Goal: Use online tool/utility: Use online tool/utility

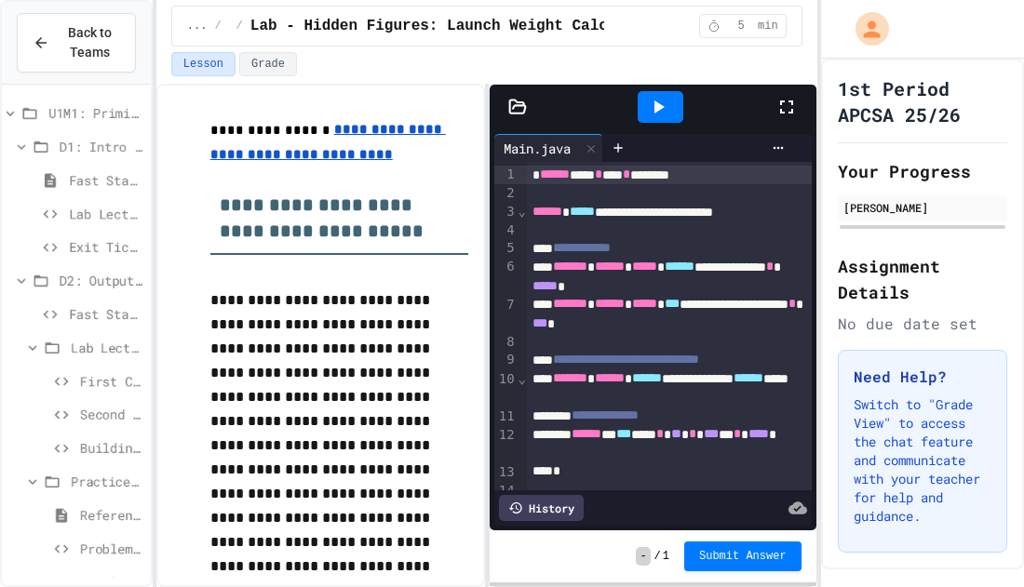
click at [790, 112] on icon at bounding box center [786, 107] width 13 height 13
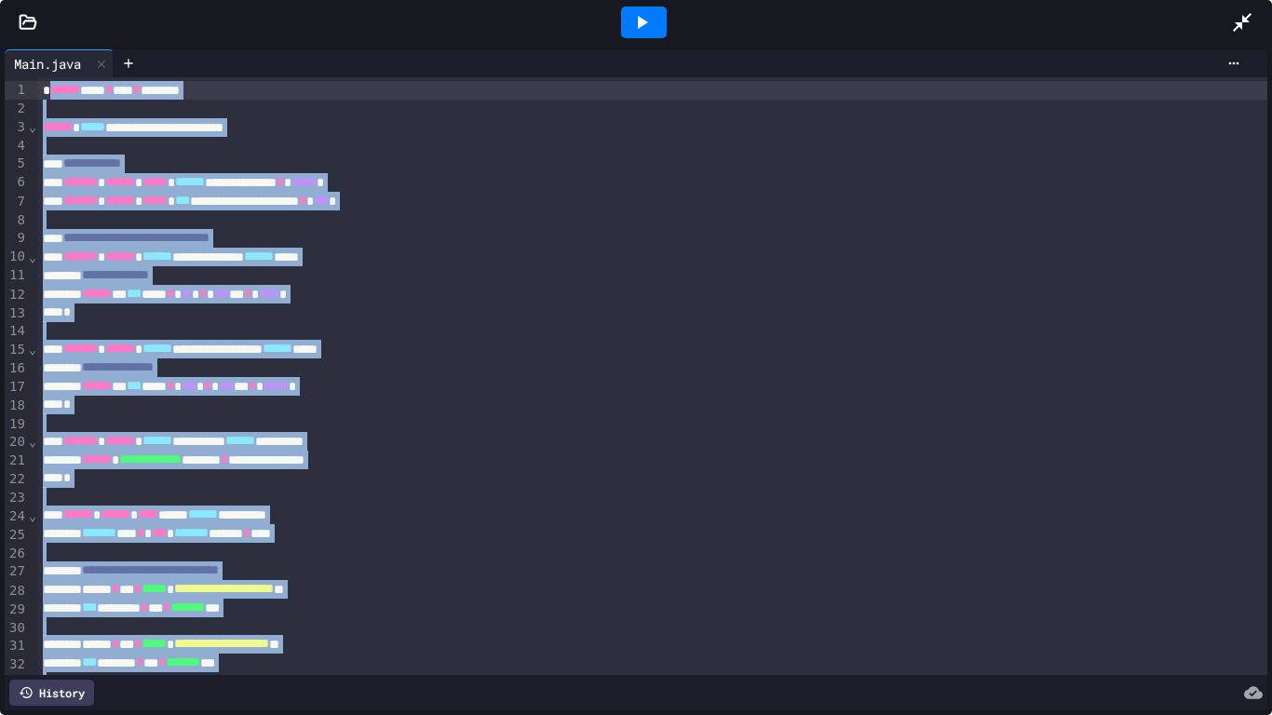
drag, startPoint x: 183, startPoint y: 640, endPoint x: 50, endPoint y: 84, distance: 571.5
click at [1226, 19] on icon at bounding box center [1242, 22] width 22 height 22
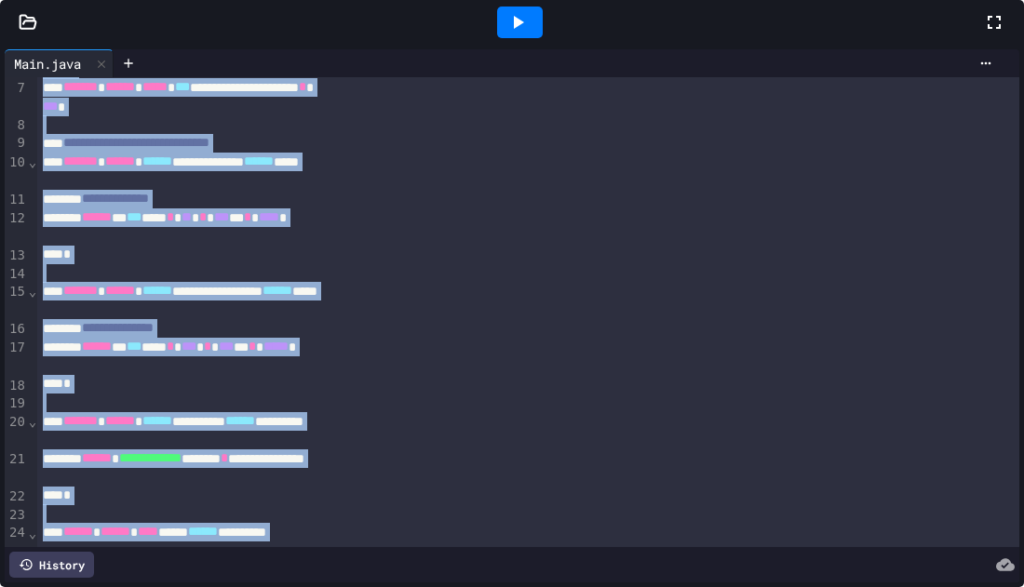
scroll to position [178, 0]
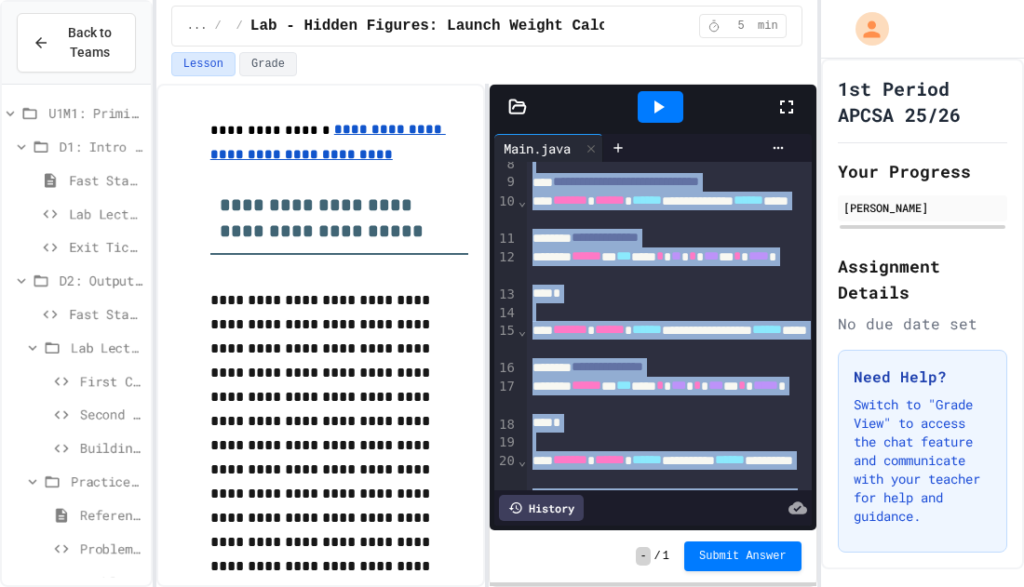
click at [665, 117] on icon at bounding box center [658, 107] width 22 height 22
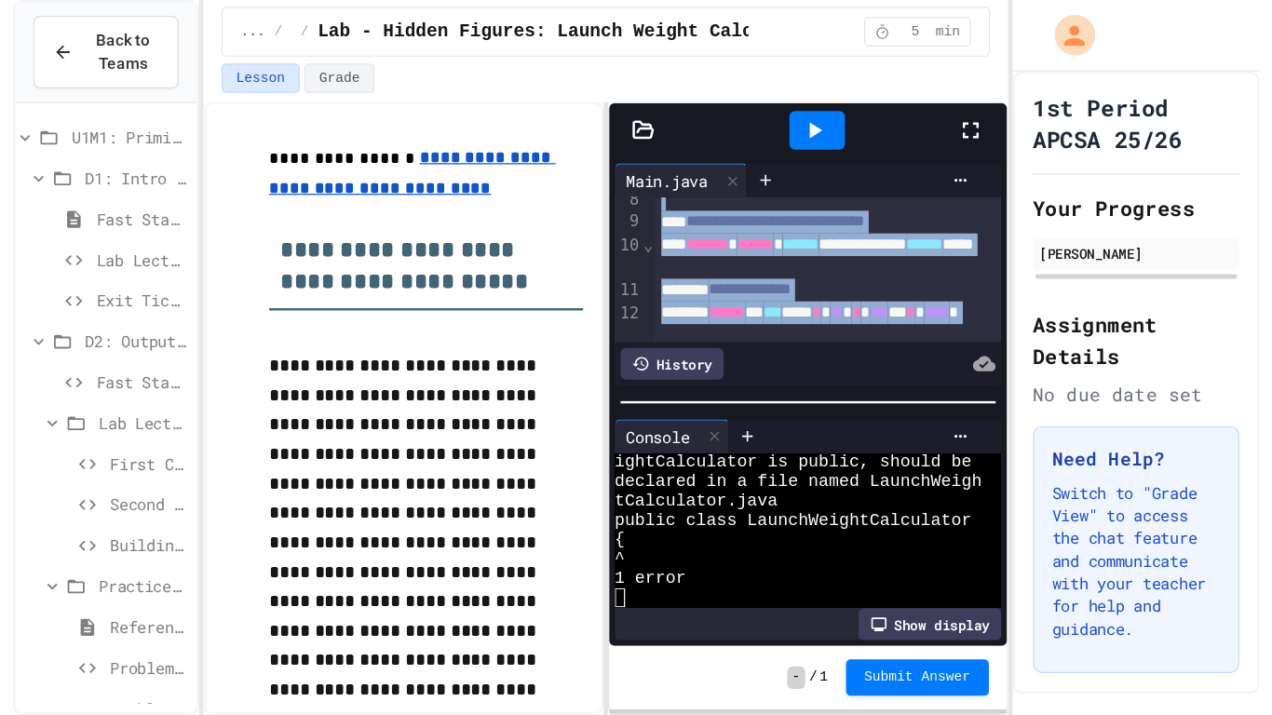
scroll to position [16, 0]
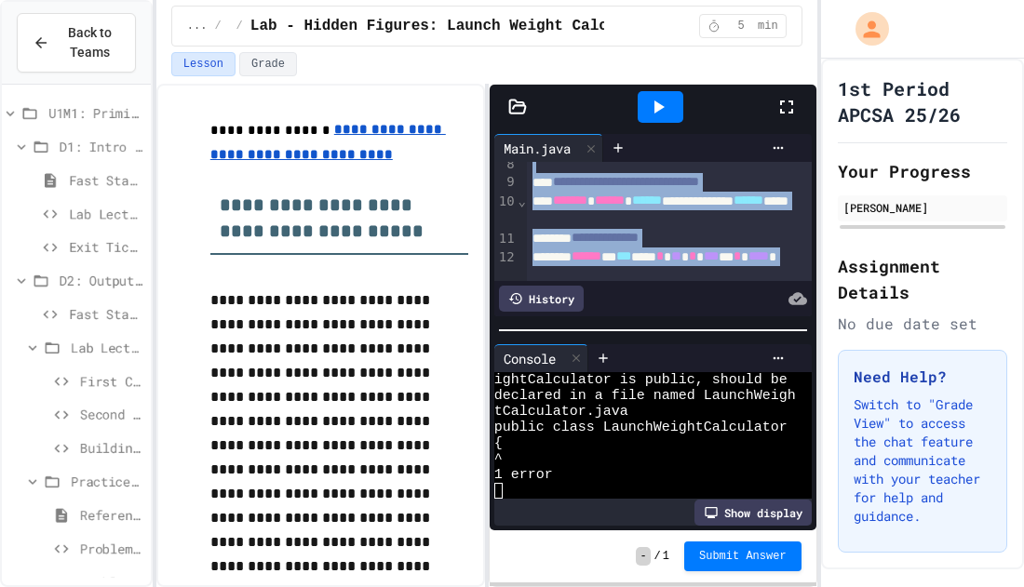
click at [786, 112] on icon at bounding box center [787, 107] width 22 height 22
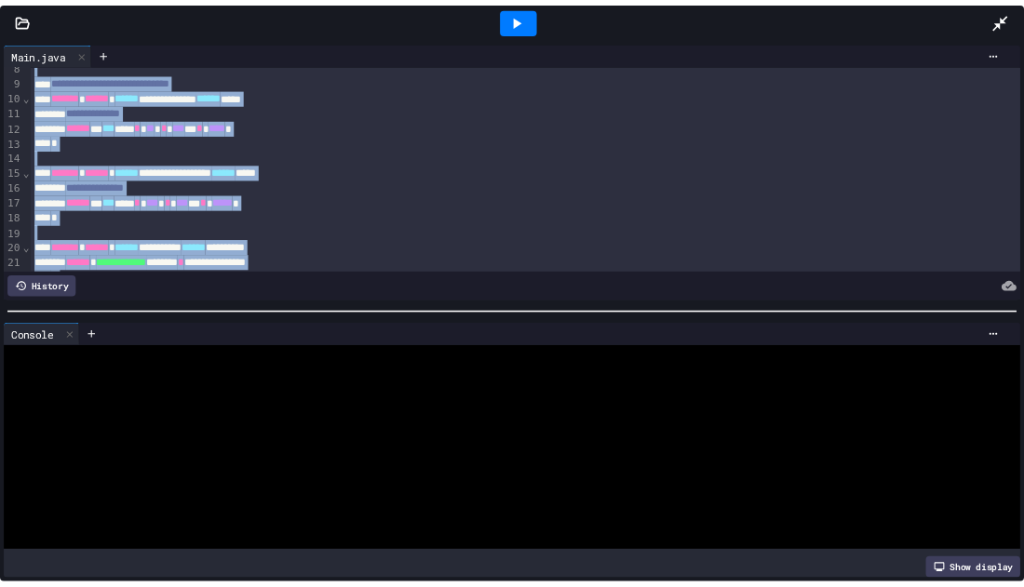
scroll to position [0, 0]
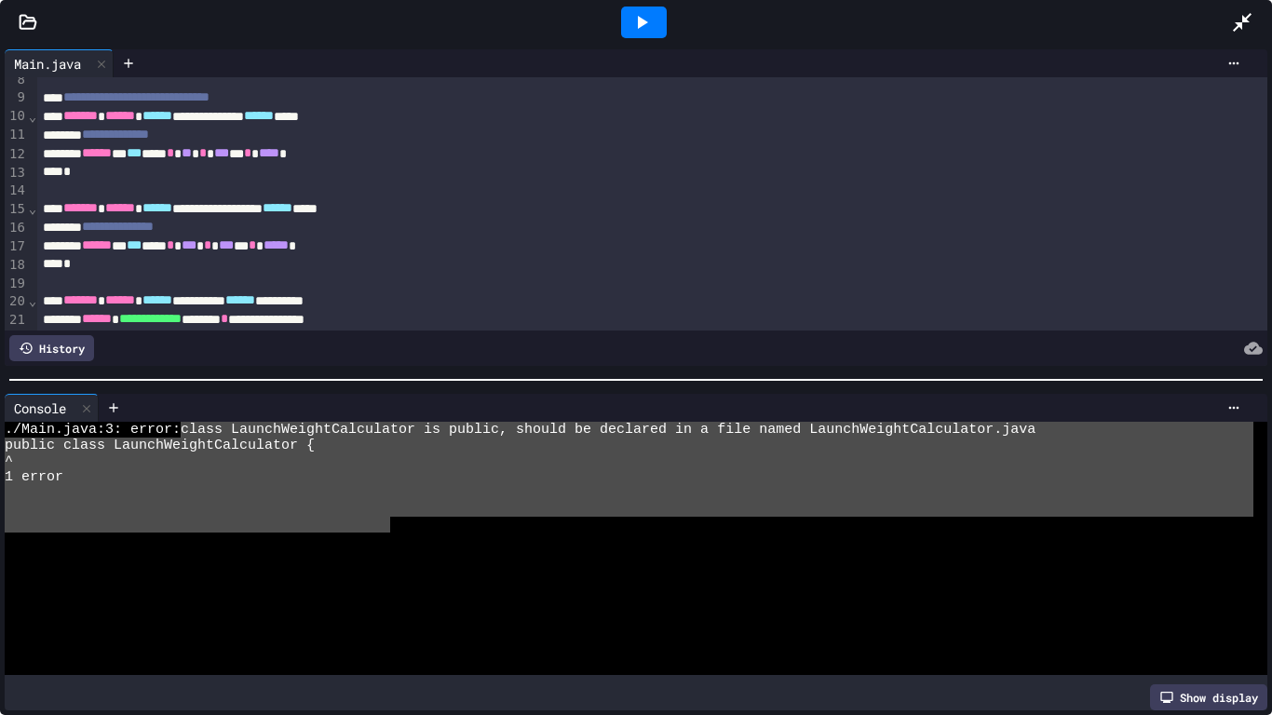
type textarea "**********"
drag, startPoint x: 390, startPoint y: 525, endPoint x: 142, endPoint y: 415, distance: 270.9
click at [142, 415] on div "**********" at bounding box center [636, 552] width 1262 height 317
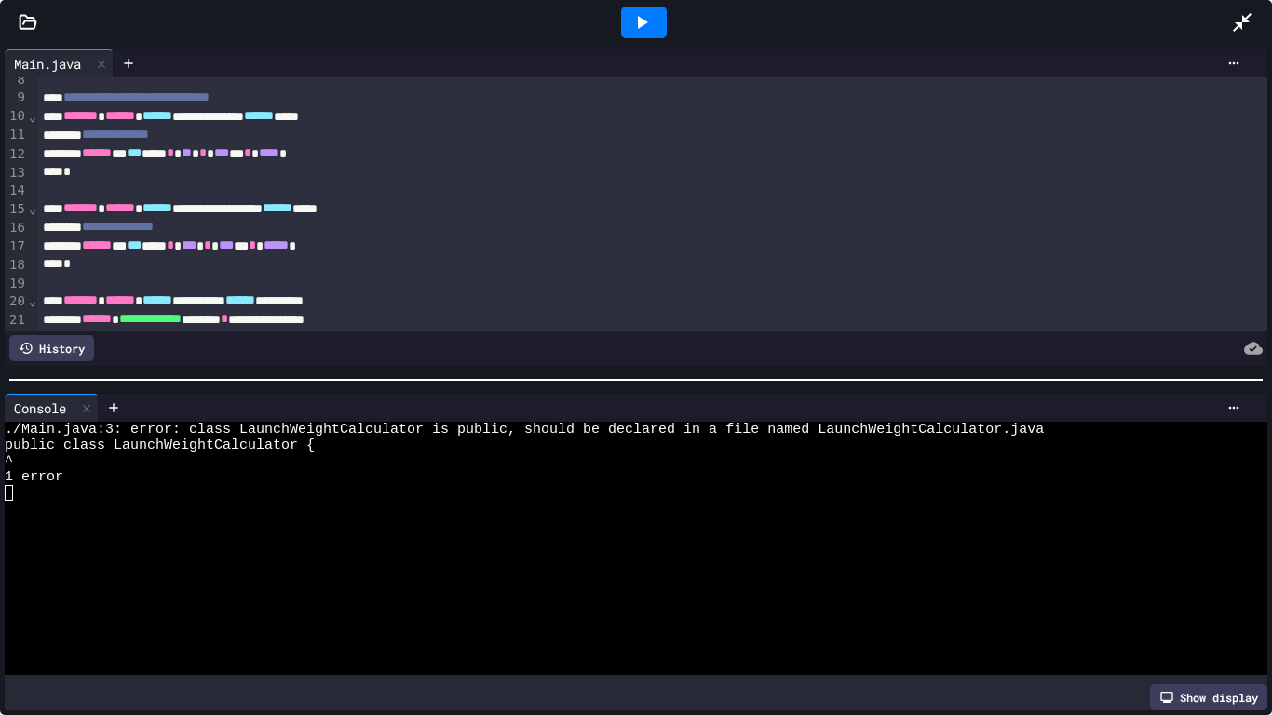
click at [1226, 19] on icon at bounding box center [1242, 22] width 22 height 22
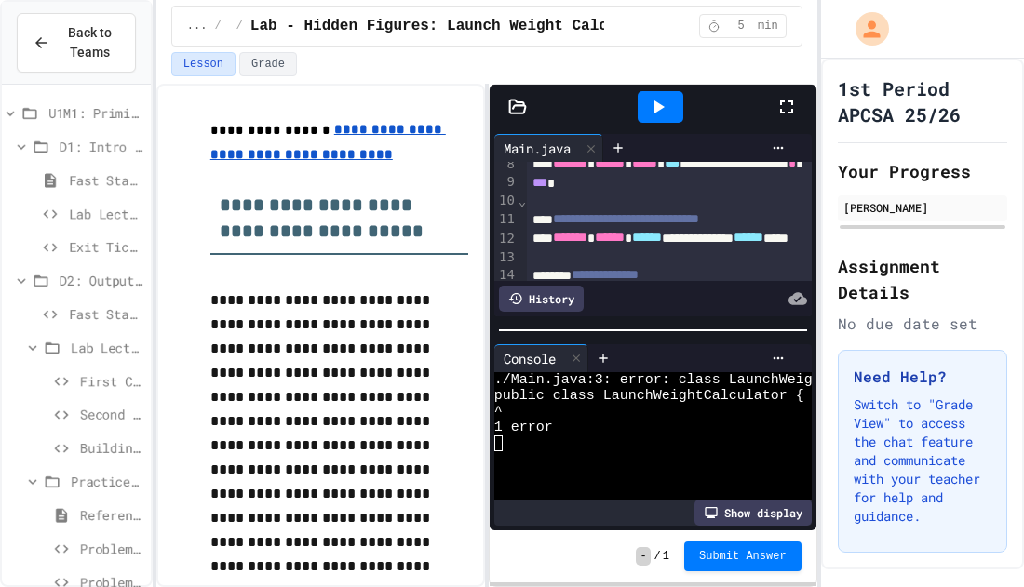
scroll to position [16, 0]
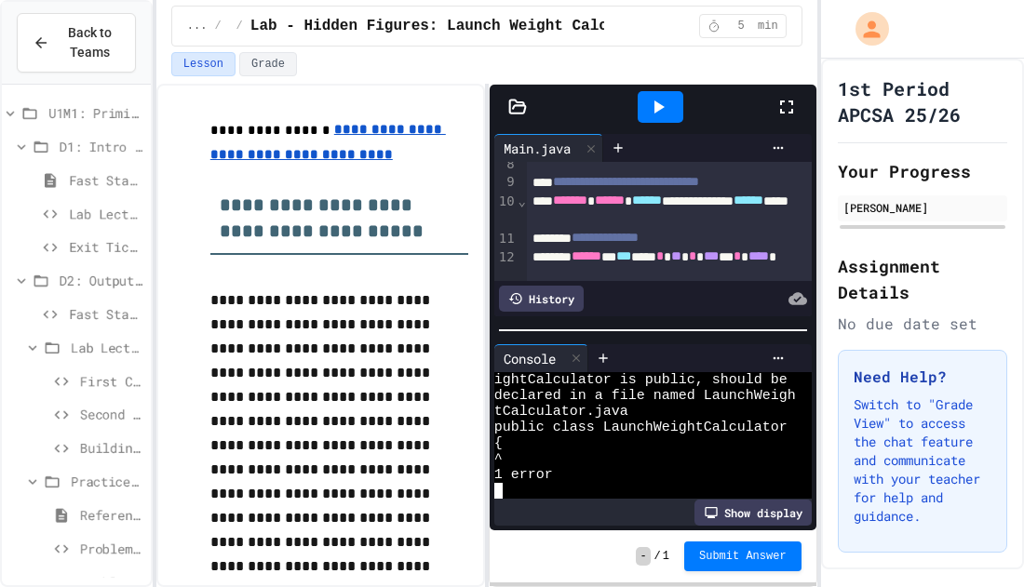
click at [569, 474] on div "1 error" at bounding box center [645, 475] width 302 height 16
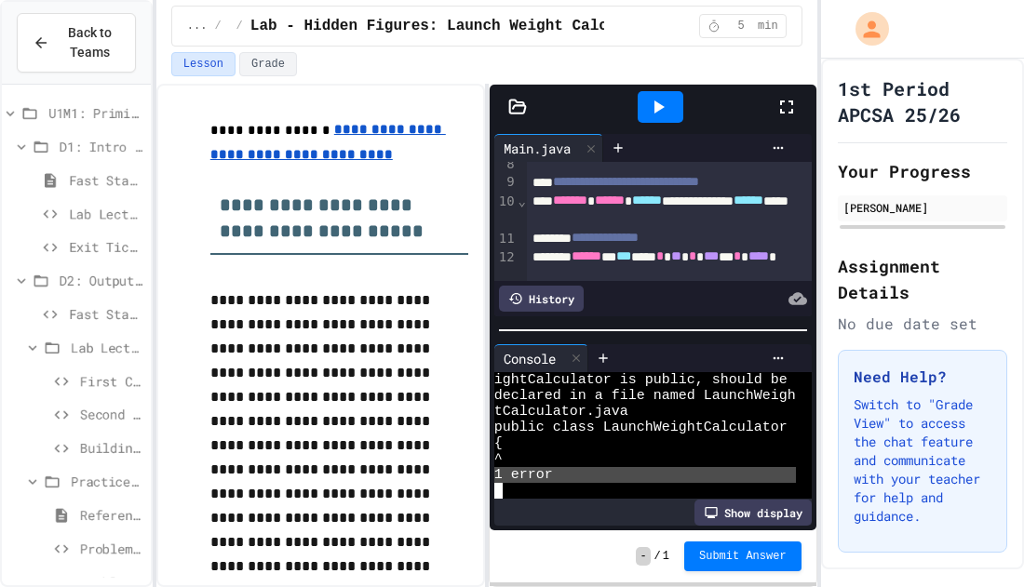
click at [569, 474] on div "1 error" at bounding box center [645, 475] width 302 height 16
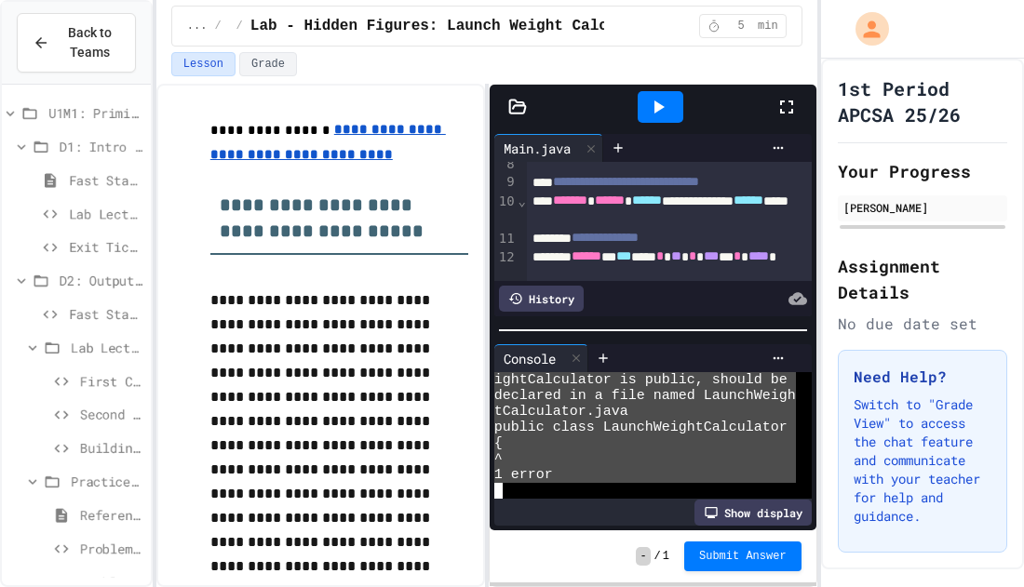
type textarea "**********"
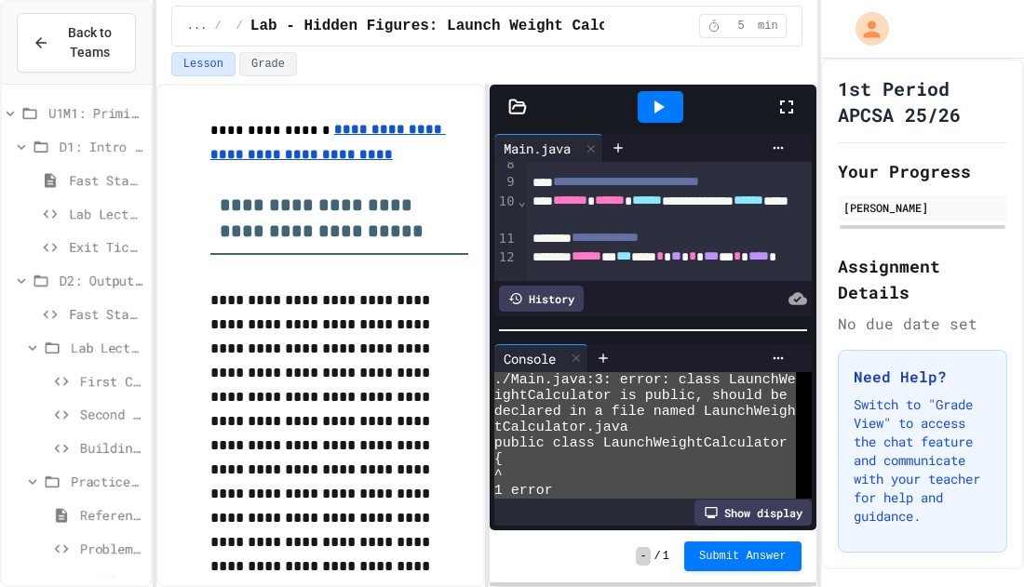
drag, startPoint x: 569, startPoint y: 474, endPoint x: 496, endPoint y: 344, distance: 148.4
click at [496, 344] on div "**********" at bounding box center [652, 435] width 317 height 182
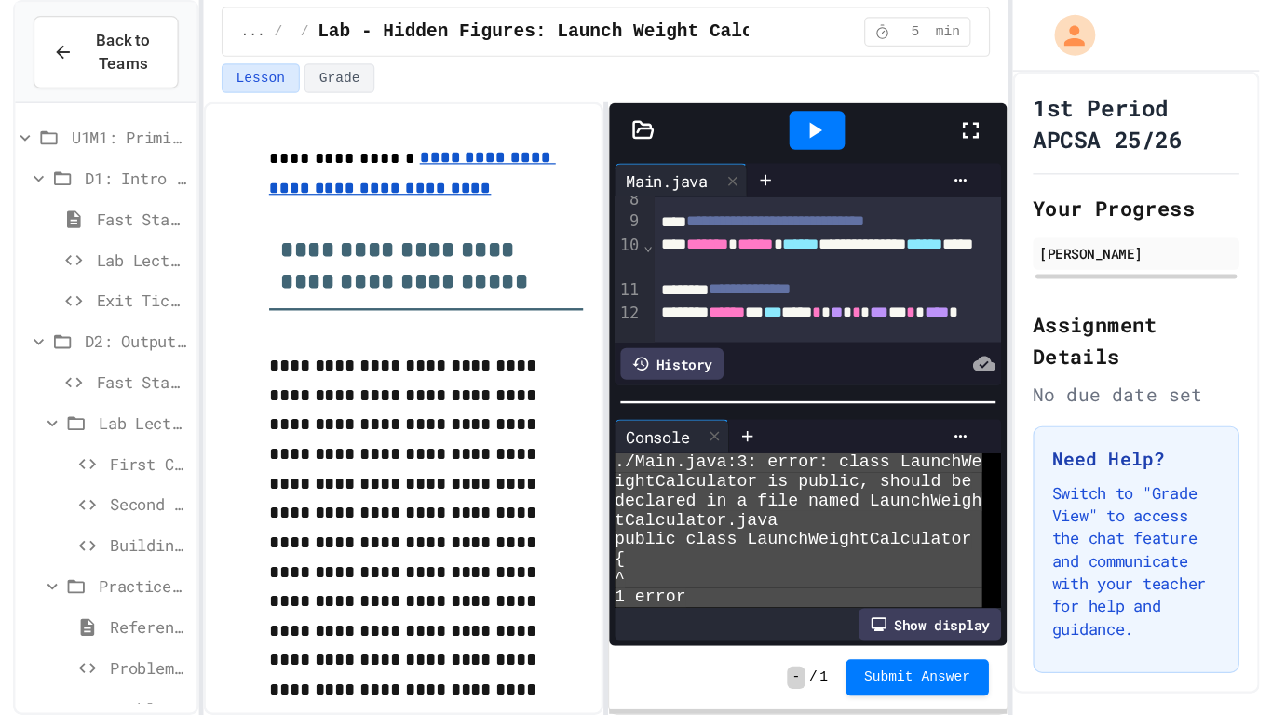
scroll to position [16, 0]
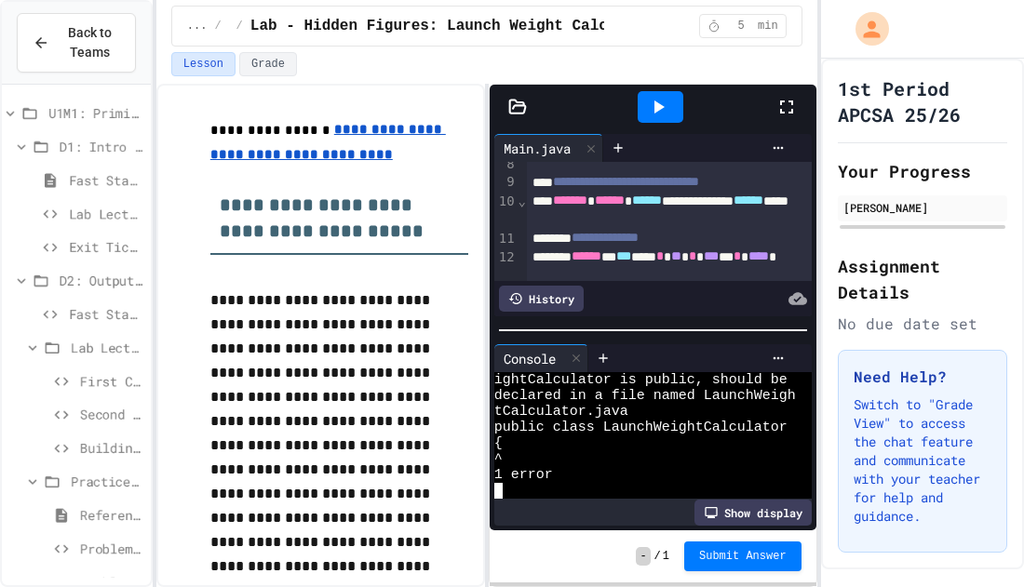
click at [784, 107] on icon at bounding box center [787, 107] width 22 height 22
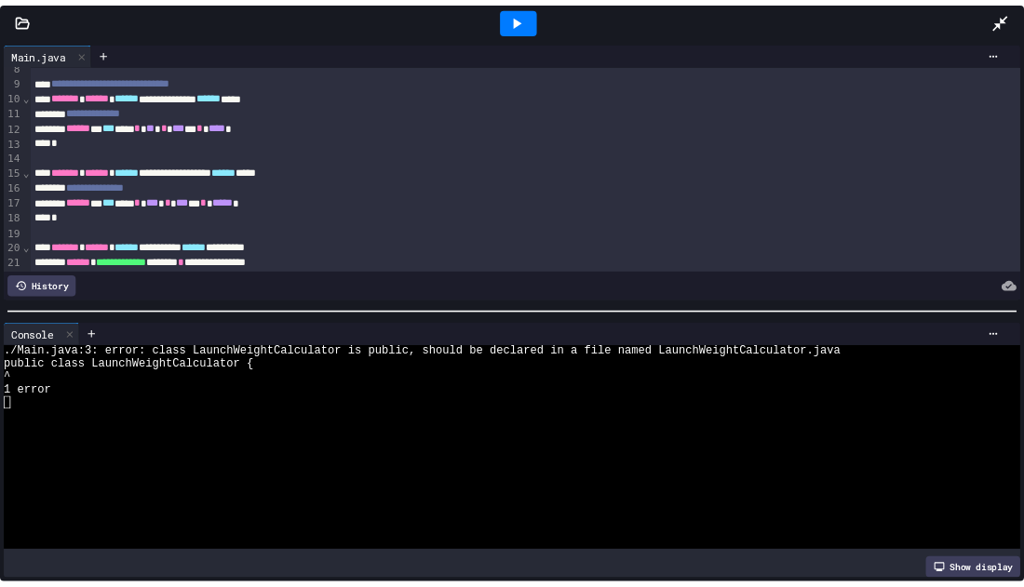
scroll to position [0, 0]
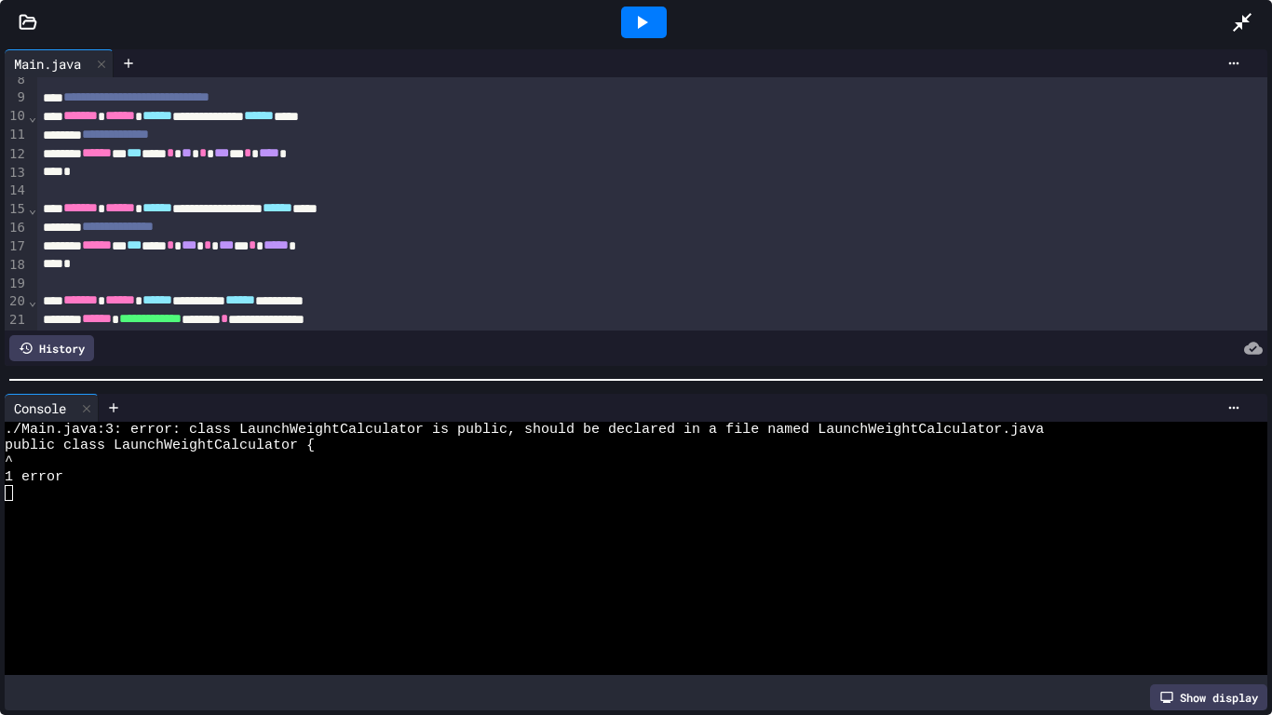
click at [129, 485] on div at bounding box center [629, 493] width 1248 height 16
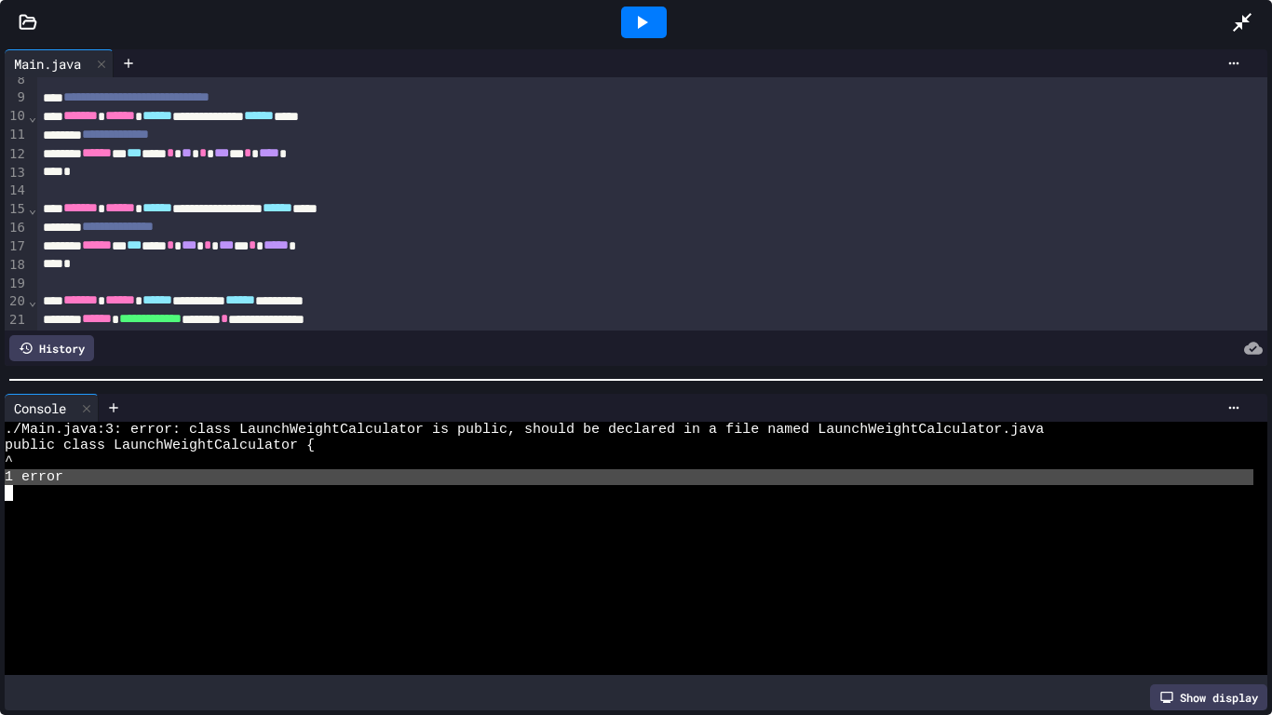
click at [129, 485] on div at bounding box center [629, 493] width 1248 height 16
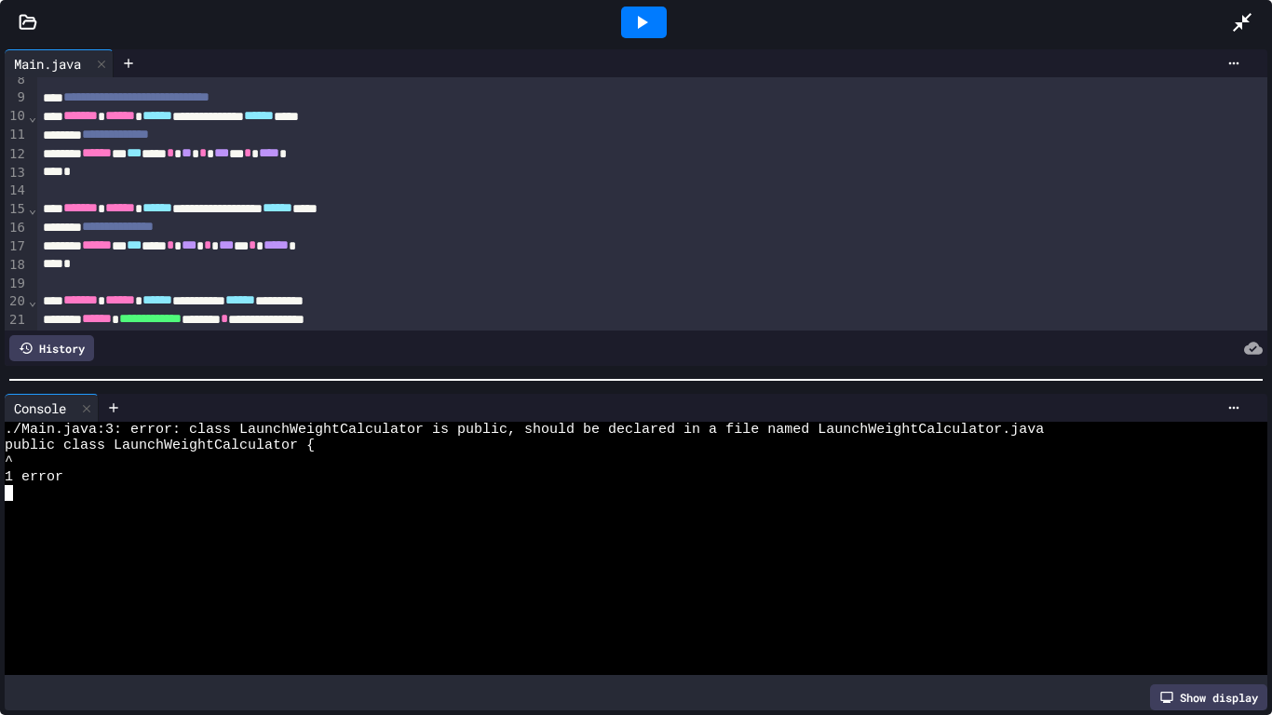
click at [129, 485] on div at bounding box center [629, 493] width 1248 height 16
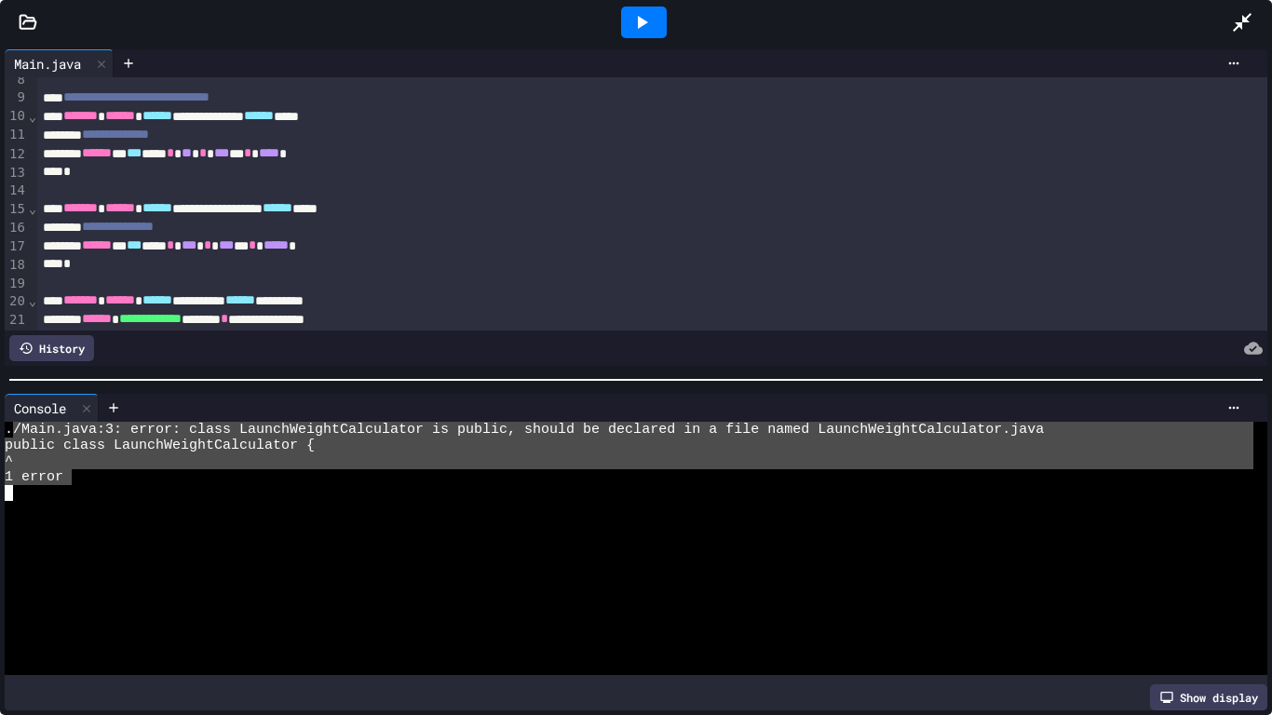
type textarea "**********"
drag, startPoint x: 74, startPoint y: 483, endPoint x: 5, endPoint y: 423, distance: 92.4
click at [5, 423] on div "./Main.java:3: error: class LaunchWeightCalculator is public, should be declare…" at bounding box center [629, 548] width 1248 height 253
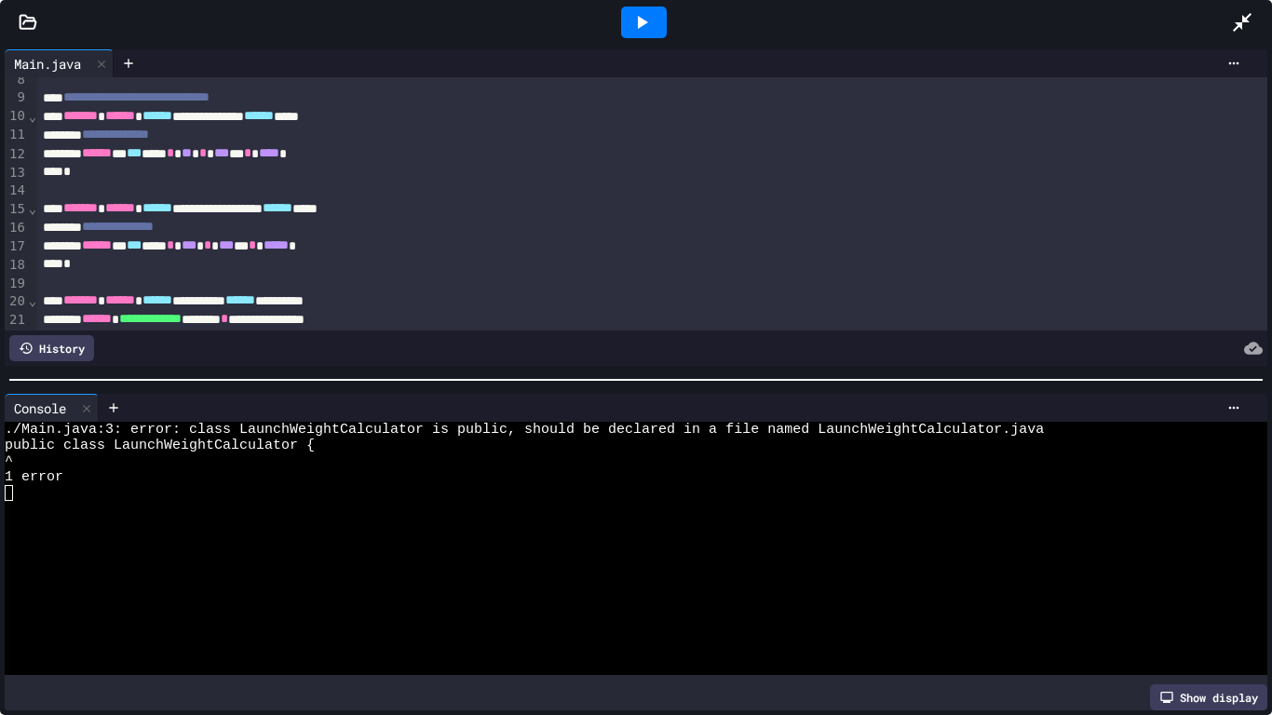
click at [1226, 20] on icon at bounding box center [1242, 22] width 22 height 22
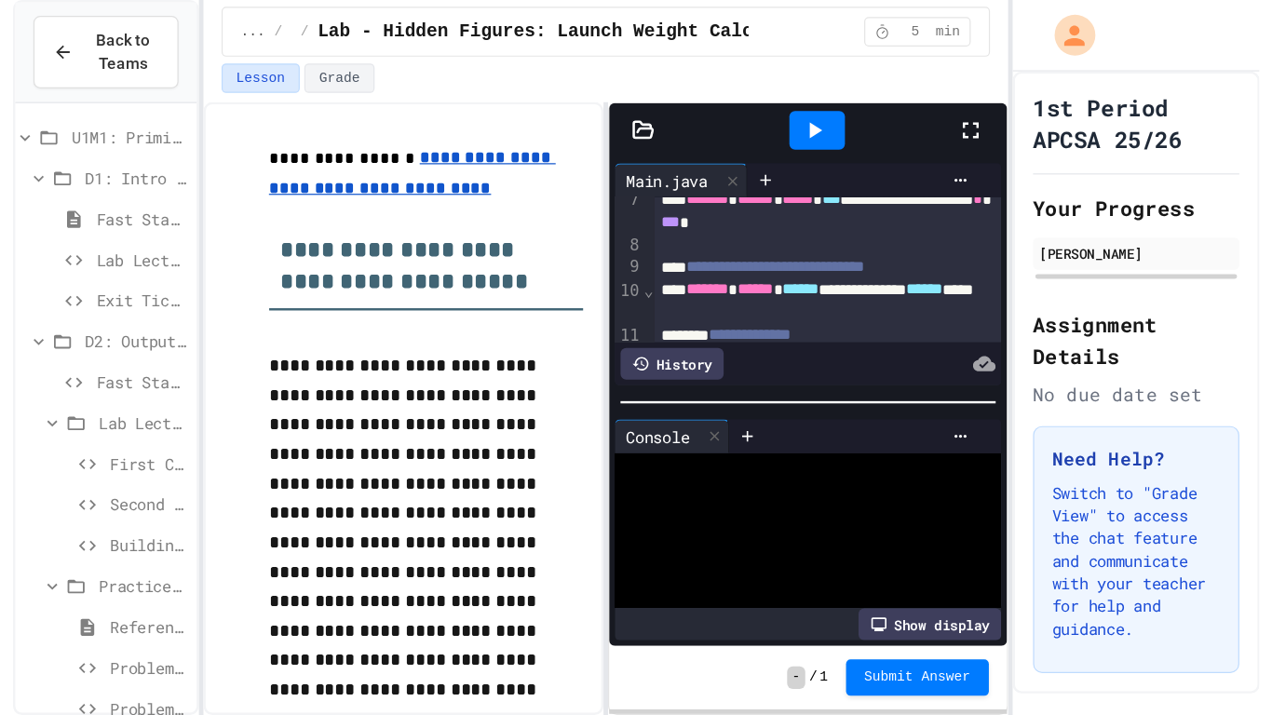
scroll to position [16, 0]
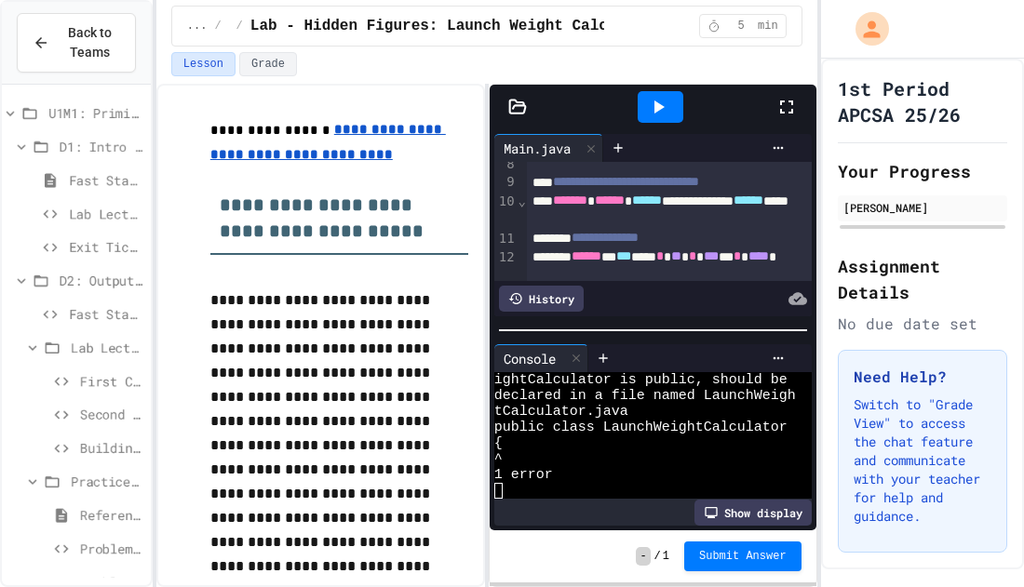
click at [784, 108] on icon at bounding box center [787, 107] width 22 height 22
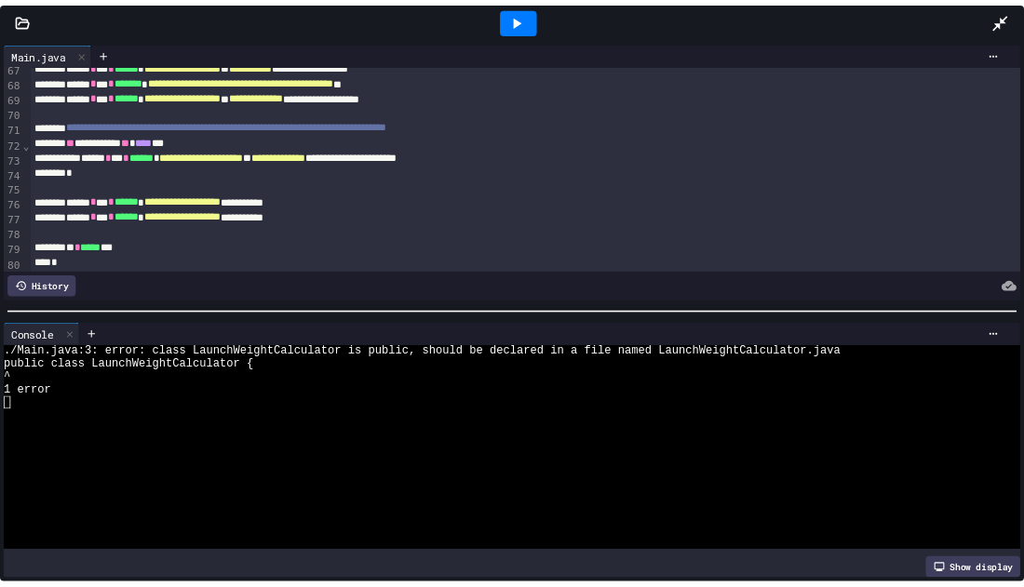
scroll to position [1276, 0]
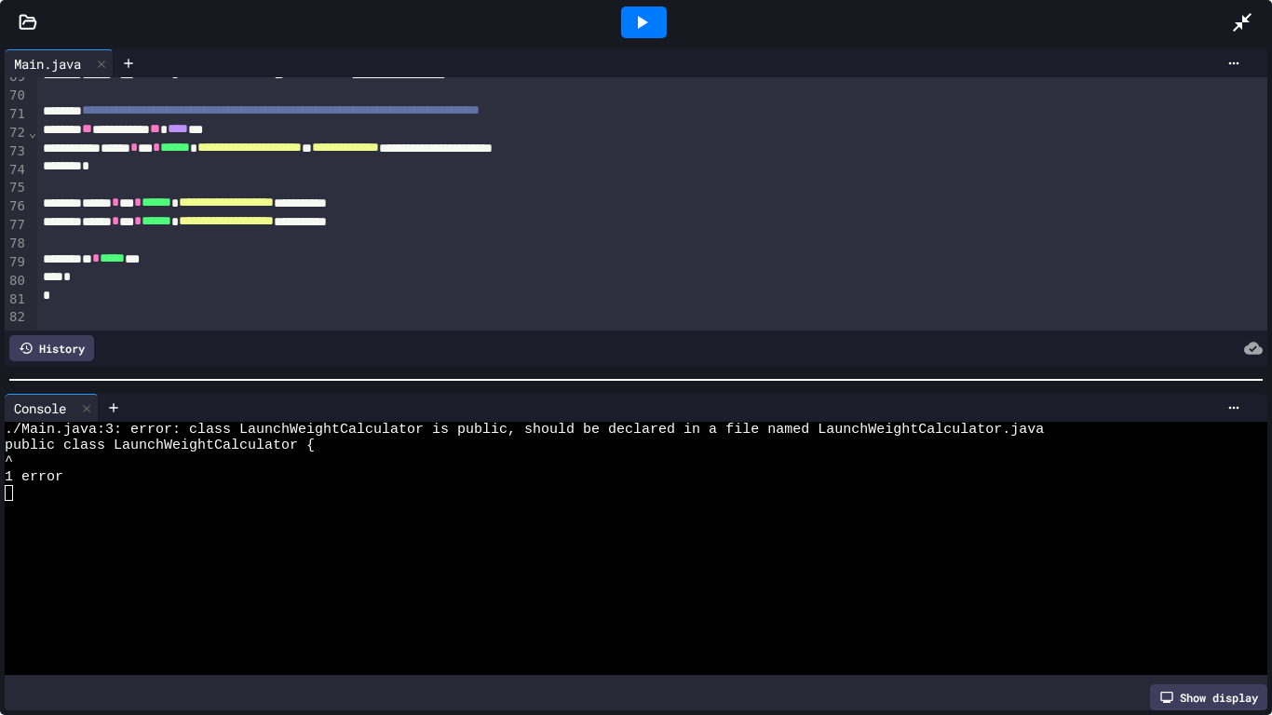
click at [830, 250] on div at bounding box center [652, 240] width 1231 height 19
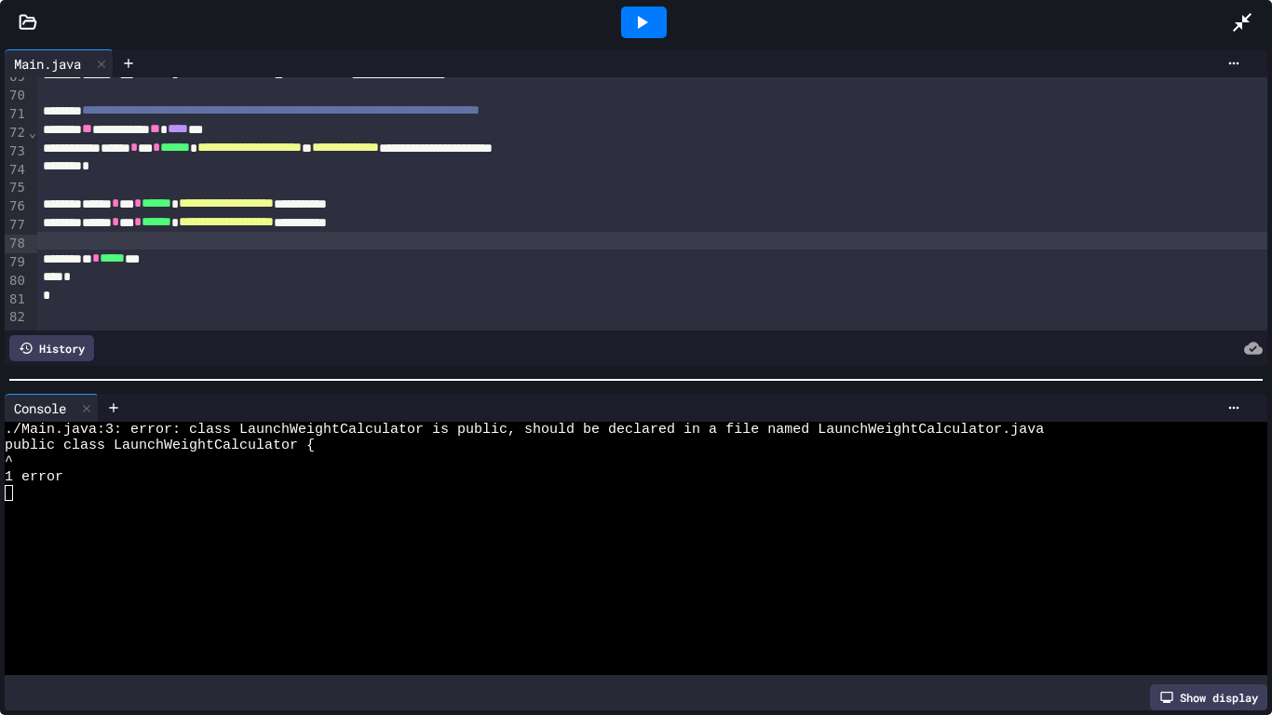
click at [827, 252] on div "** * ***** ***" at bounding box center [652, 259] width 1231 height 19
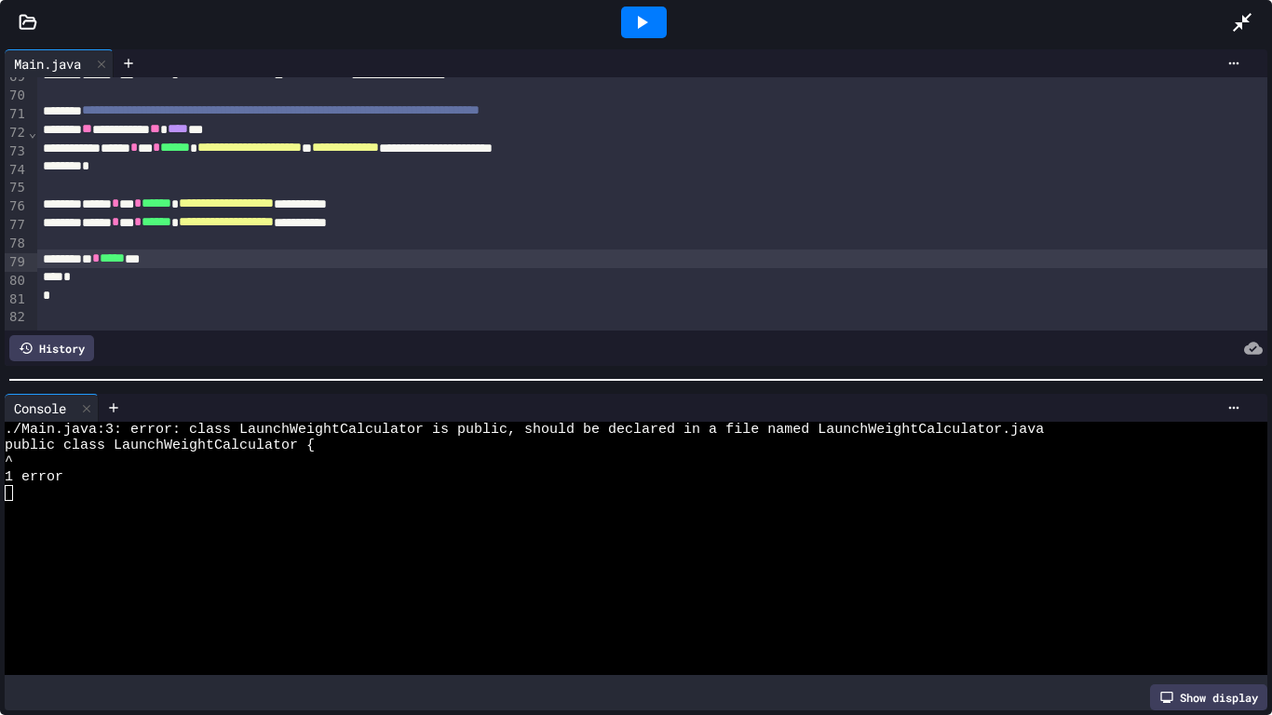
click at [827, 252] on div "** * ***** ***" at bounding box center [652, 259] width 1231 height 19
click at [1226, 24] on icon at bounding box center [1242, 22] width 22 height 22
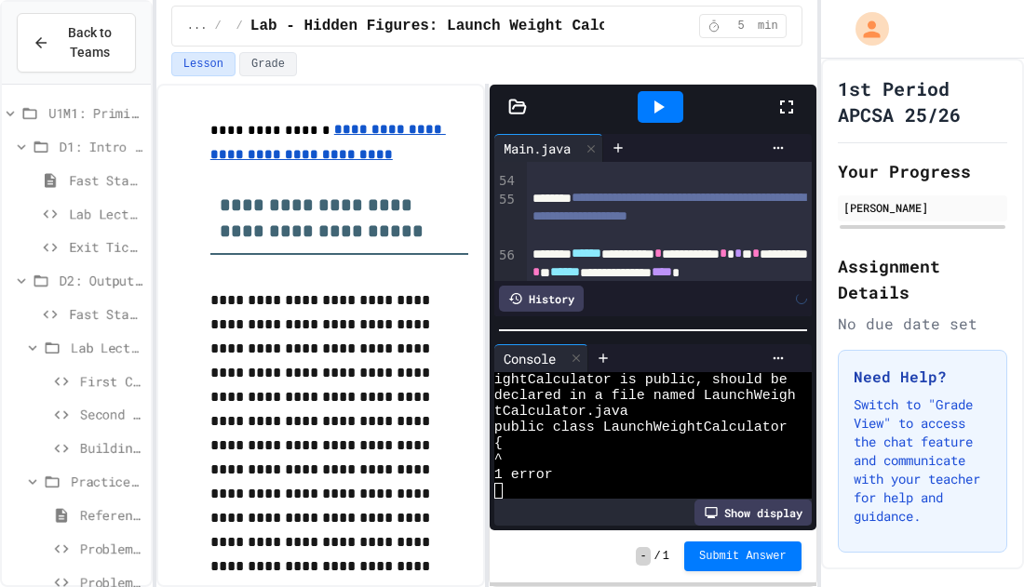
scroll to position [2135, 0]
